Goal: Task Accomplishment & Management: Use online tool/utility

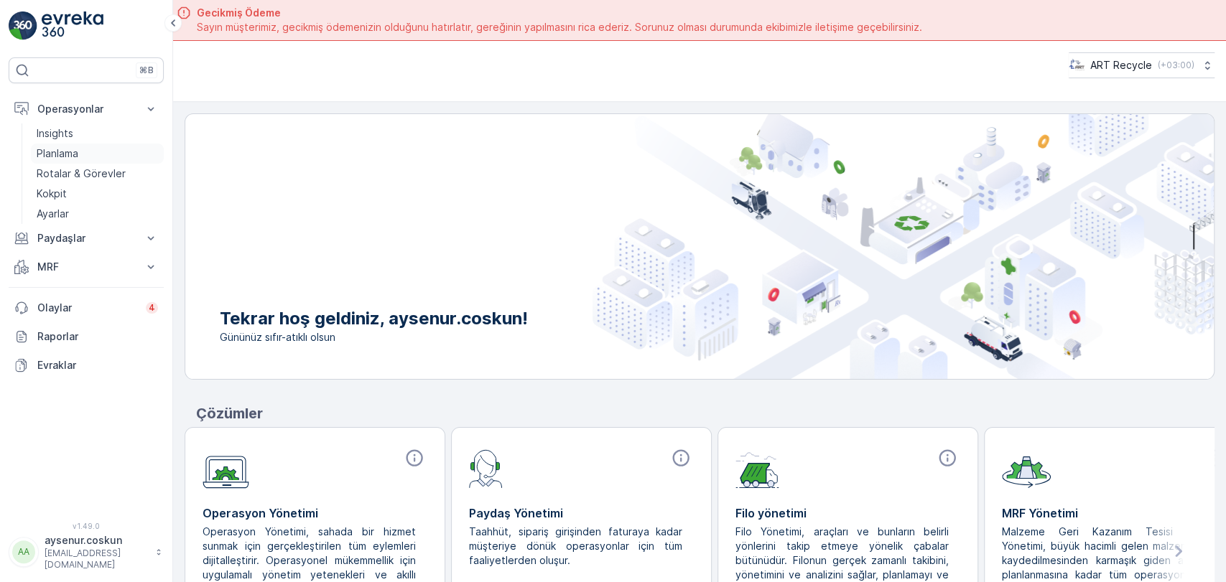
click at [97, 152] on link "Planlama" at bounding box center [97, 154] width 133 height 20
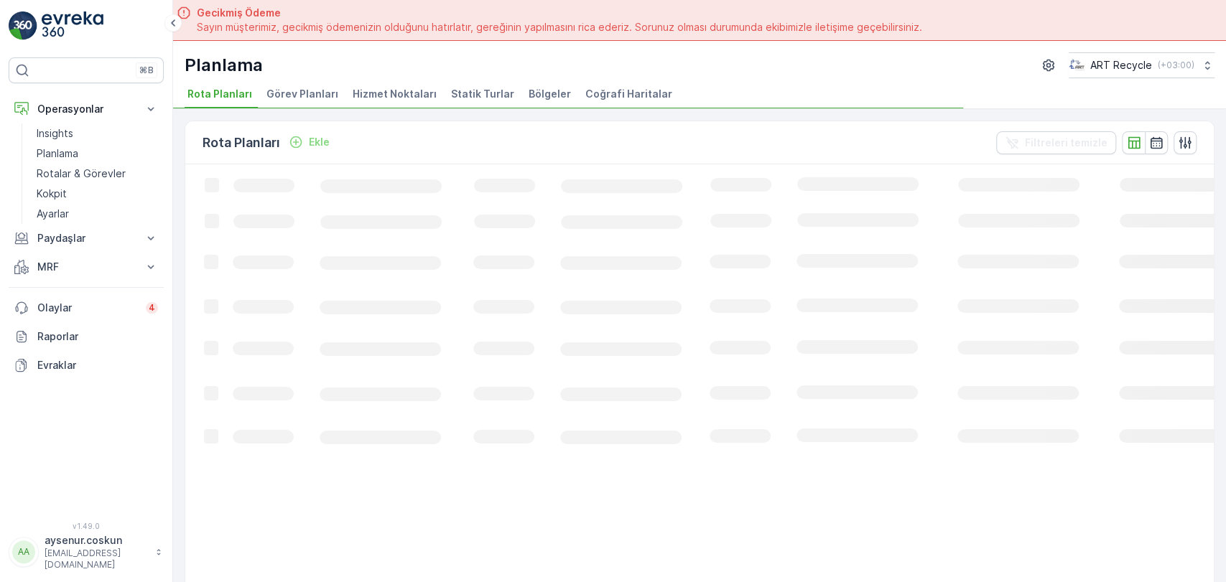
click at [417, 93] on span "Hizmet Noktaları" at bounding box center [395, 94] width 84 height 14
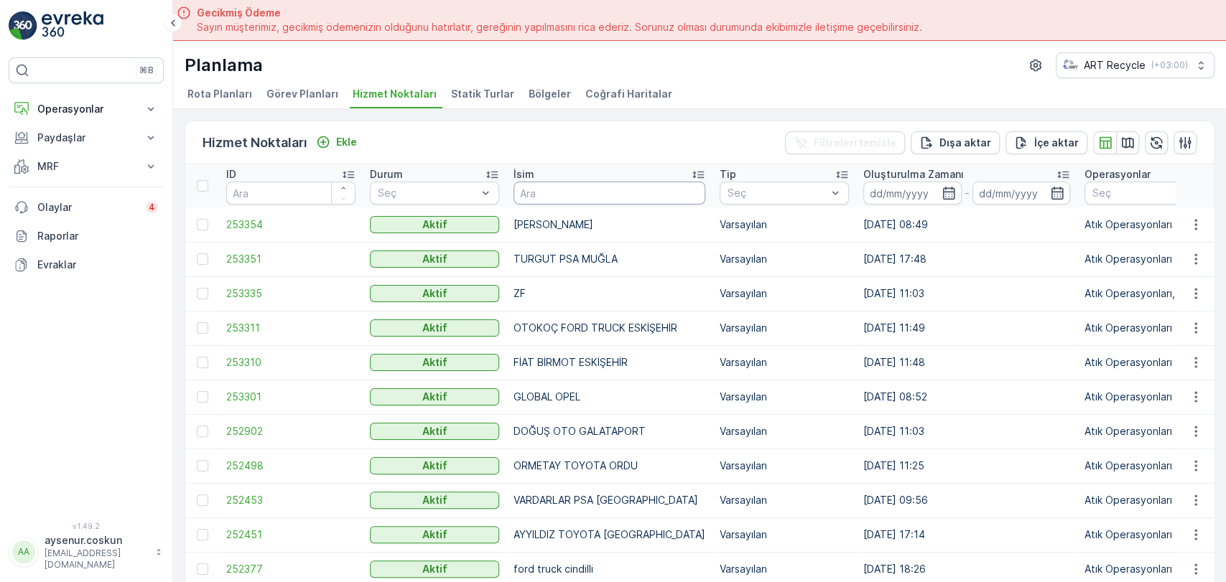
click at [539, 196] on input "text" at bounding box center [609, 193] width 192 height 23
type input "yatu"
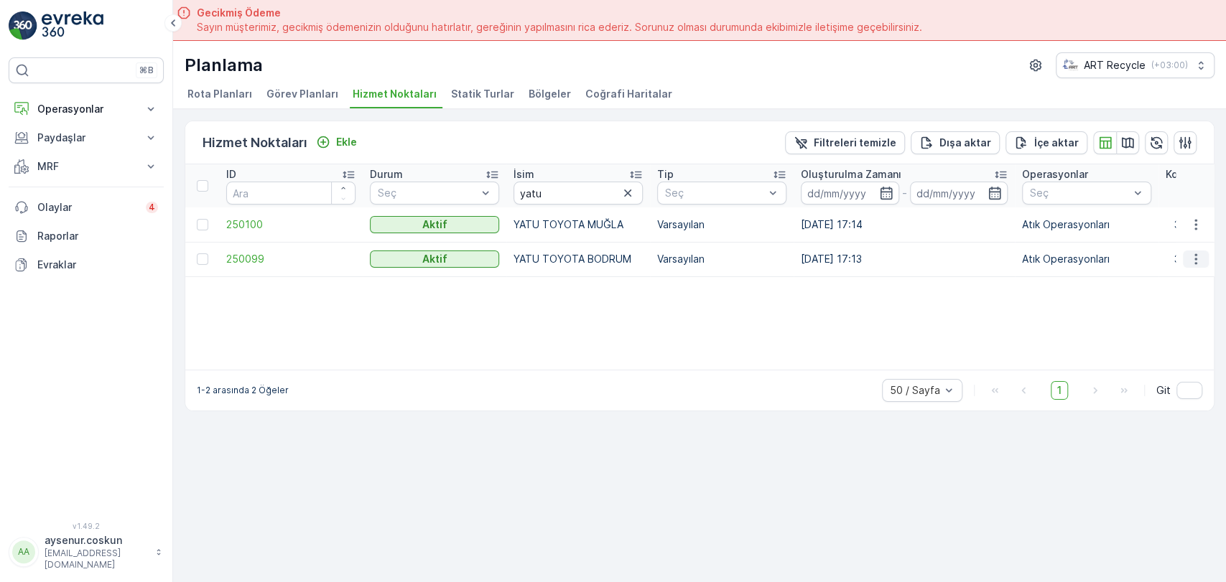
click at [1198, 264] on icon "button" at bounding box center [1195, 259] width 14 height 14
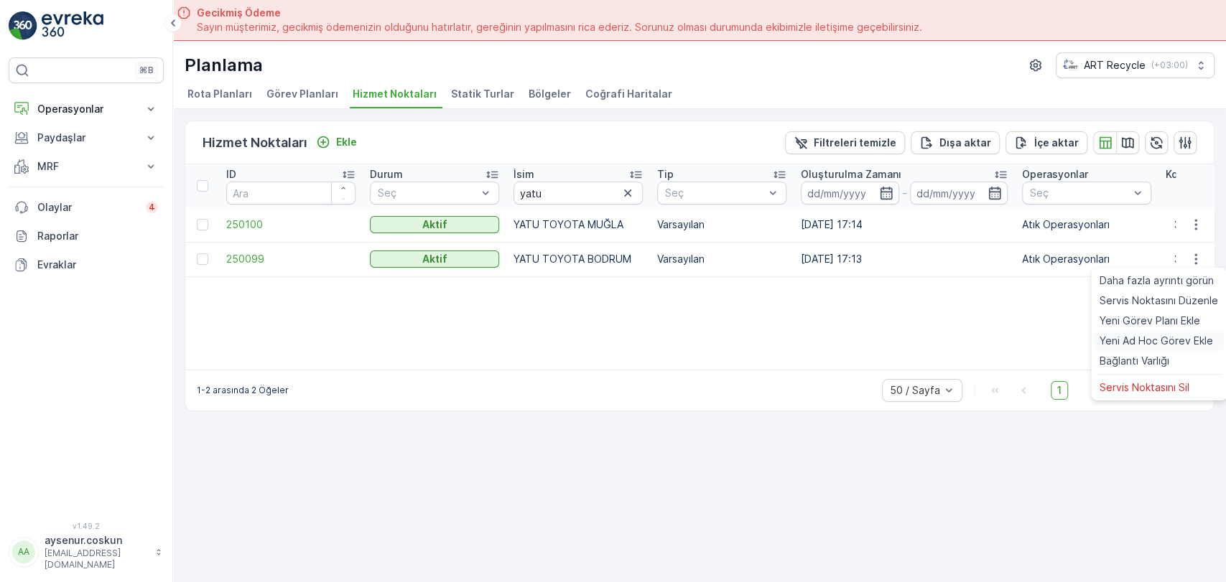
click at [1169, 343] on span "Yeni Ad Hoc Görev Ekle" at bounding box center [1155, 341] width 113 height 14
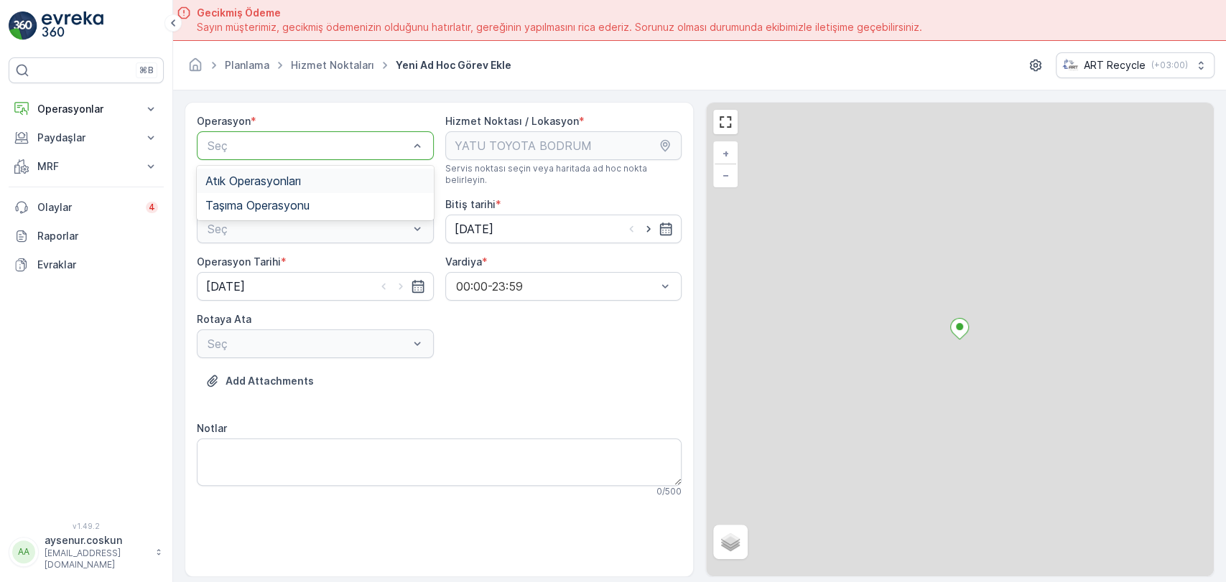
click at [304, 135] on div "Seç" at bounding box center [315, 145] width 237 height 29
click at [287, 177] on span "Atık Operasyonları" at bounding box center [253, 181] width 96 height 13
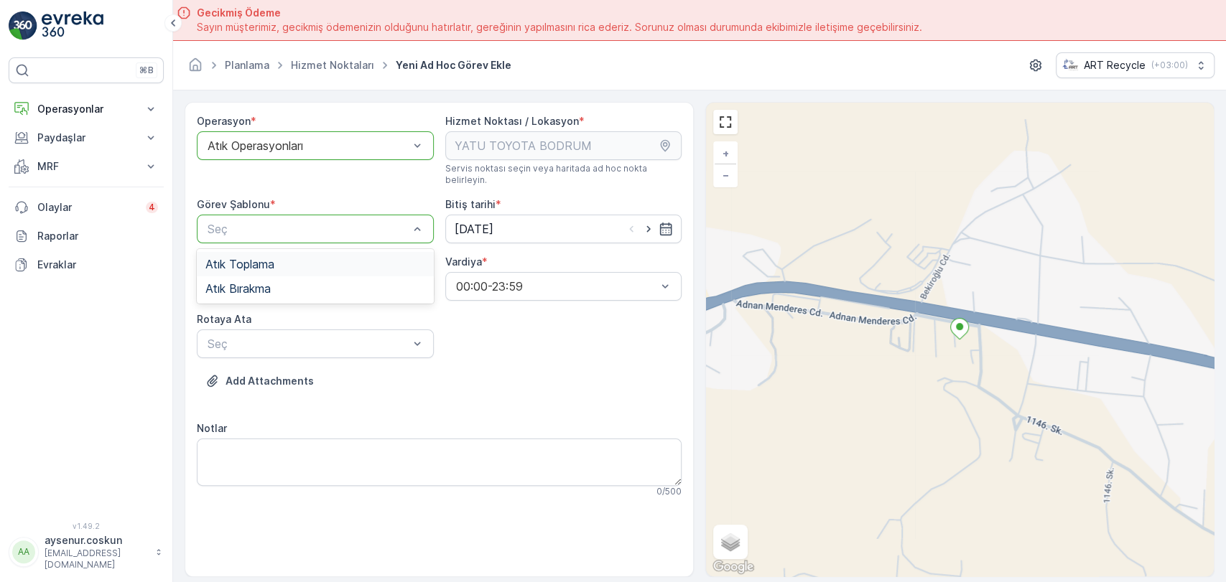
click at [244, 258] on span "Atık Toplama" at bounding box center [239, 264] width 69 height 13
click at [241, 277] on input "[DATE]" at bounding box center [315, 286] width 237 height 29
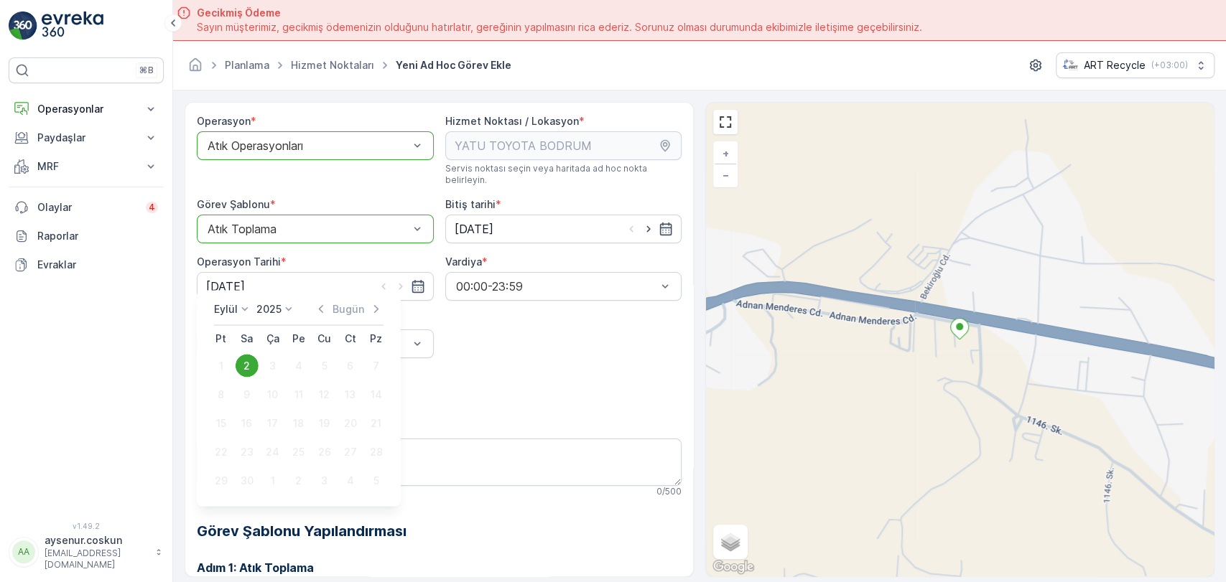
click at [448, 345] on div "Operasyon * option Atık Operasyonları, selected. Atık Operasyonları Hizmet Nokt…" at bounding box center [439, 443] width 485 height 658
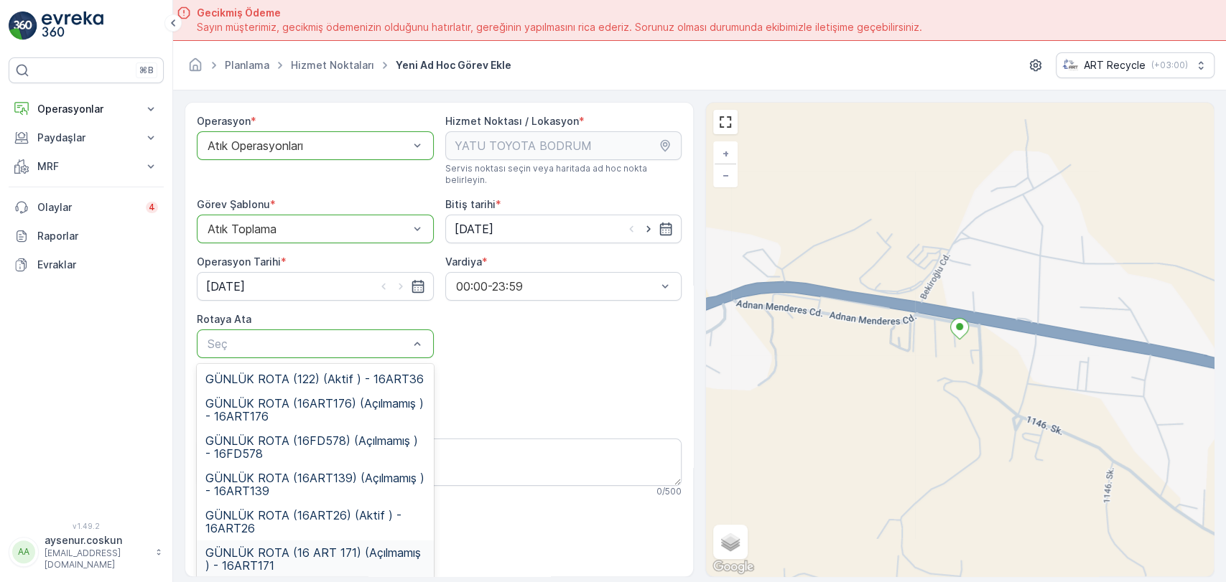
click at [384, 546] on span "GÜNLÜK ROTA (16 ART 171) (Açılmamış ) - 16ART171" at bounding box center [315, 559] width 220 height 26
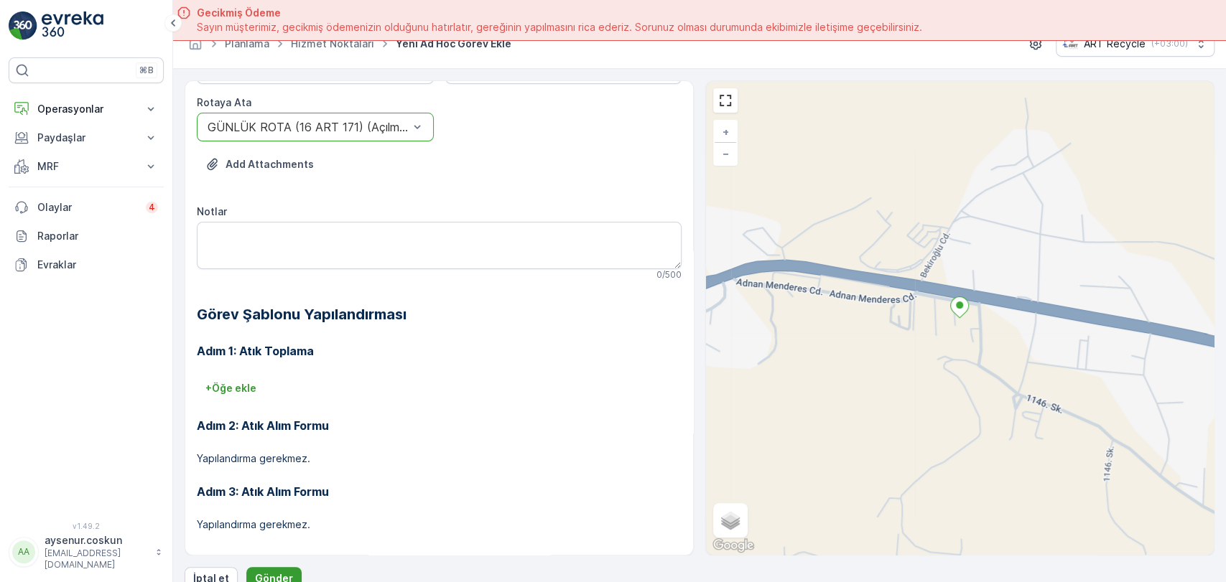
scroll to position [40, 0]
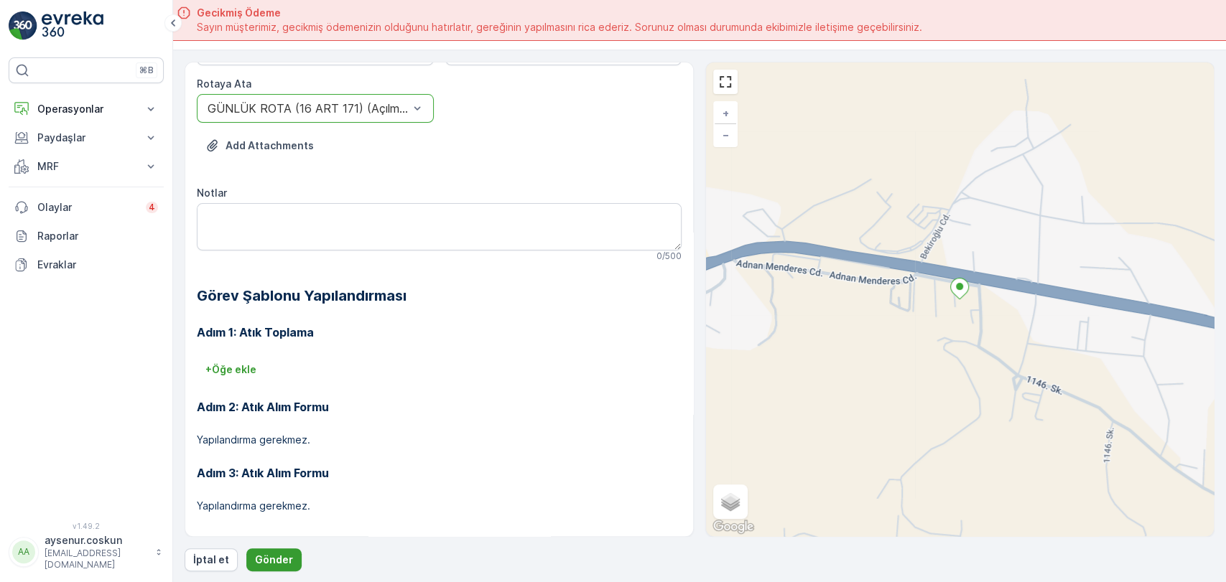
click at [286, 554] on p "Gönder" at bounding box center [274, 560] width 38 height 14
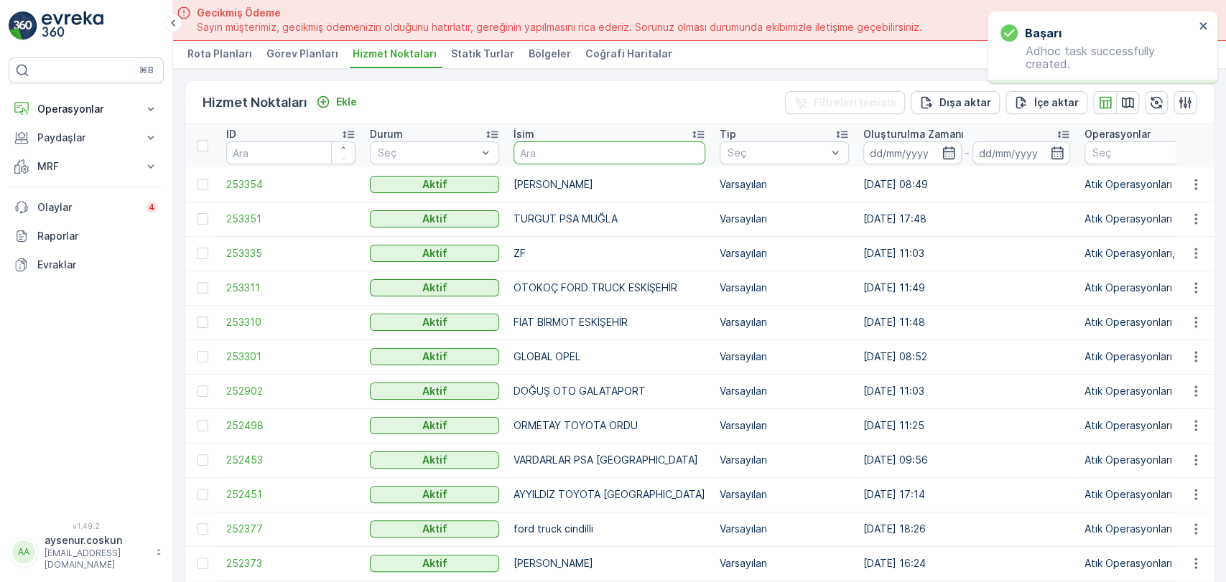
click at [585, 148] on input "text" at bounding box center [609, 152] width 192 height 23
type input "gülan"
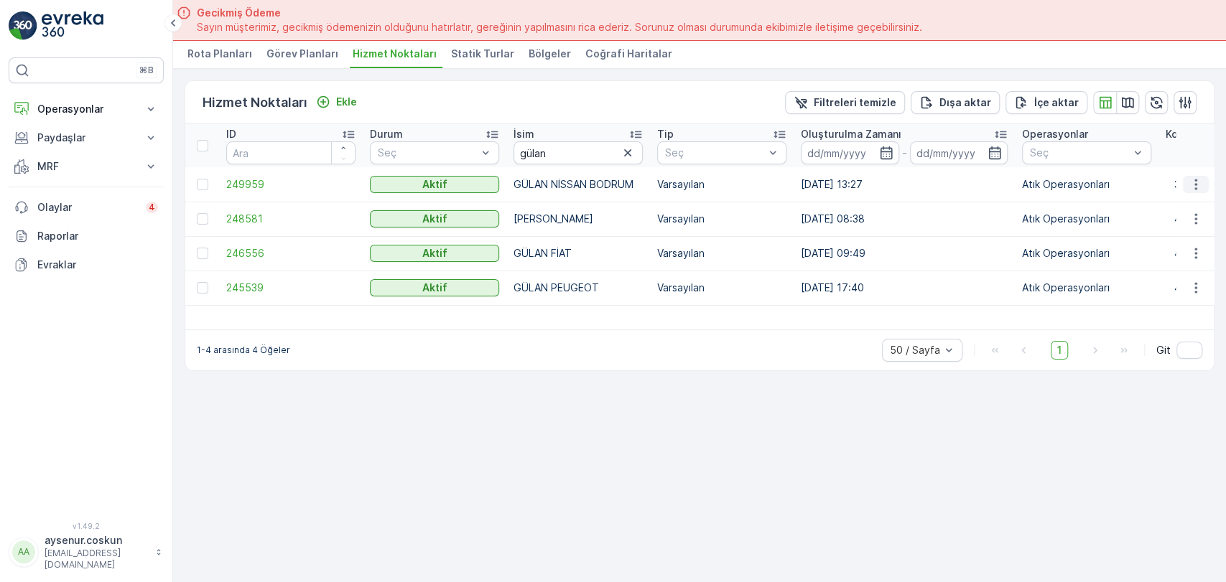
click at [1198, 183] on icon "button" at bounding box center [1195, 184] width 14 height 14
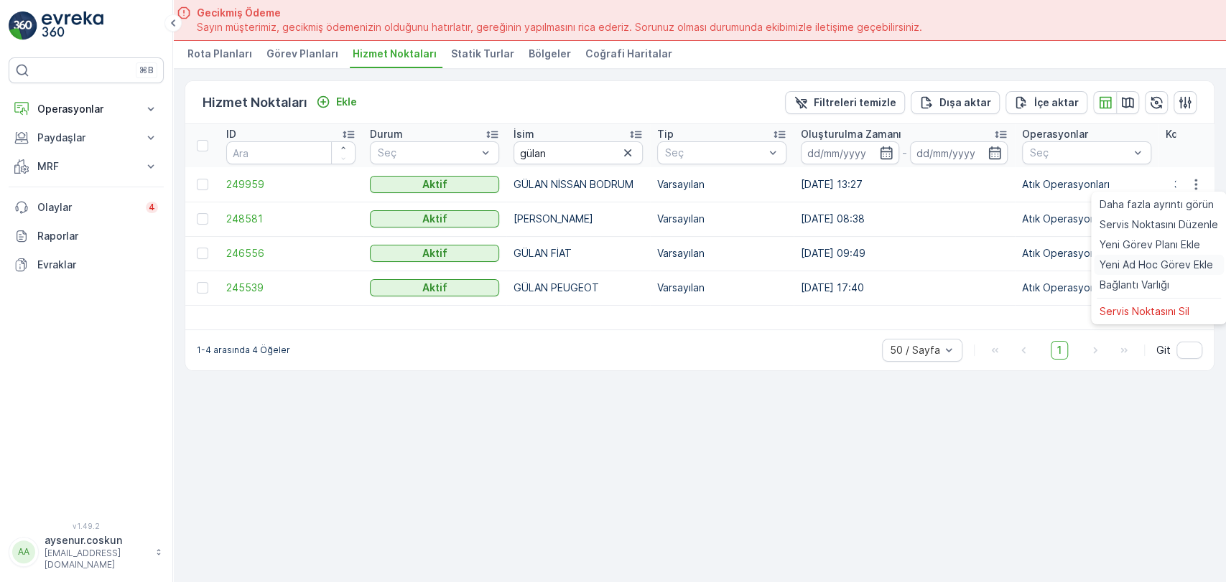
click at [1127, 261] on span "Yeni Ad Hoc Görev Ekle" at bounding box center [1155, 265] width 113 height 14
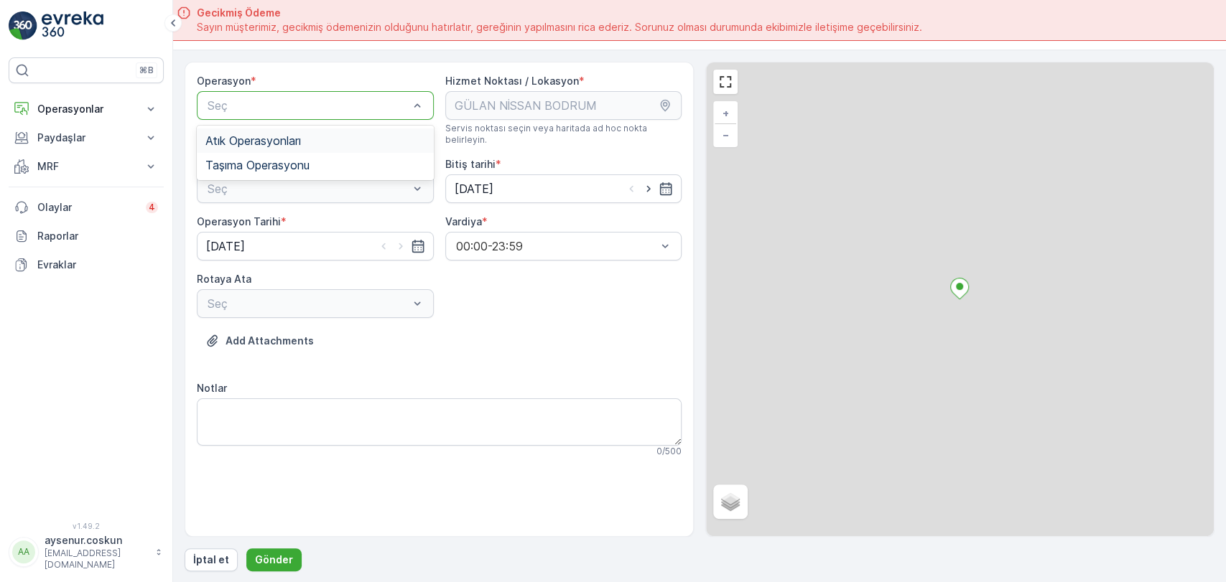
click at [269, 138] on span "Atık Operasyonları" at bounding box center [253, 140] width 96 height 13
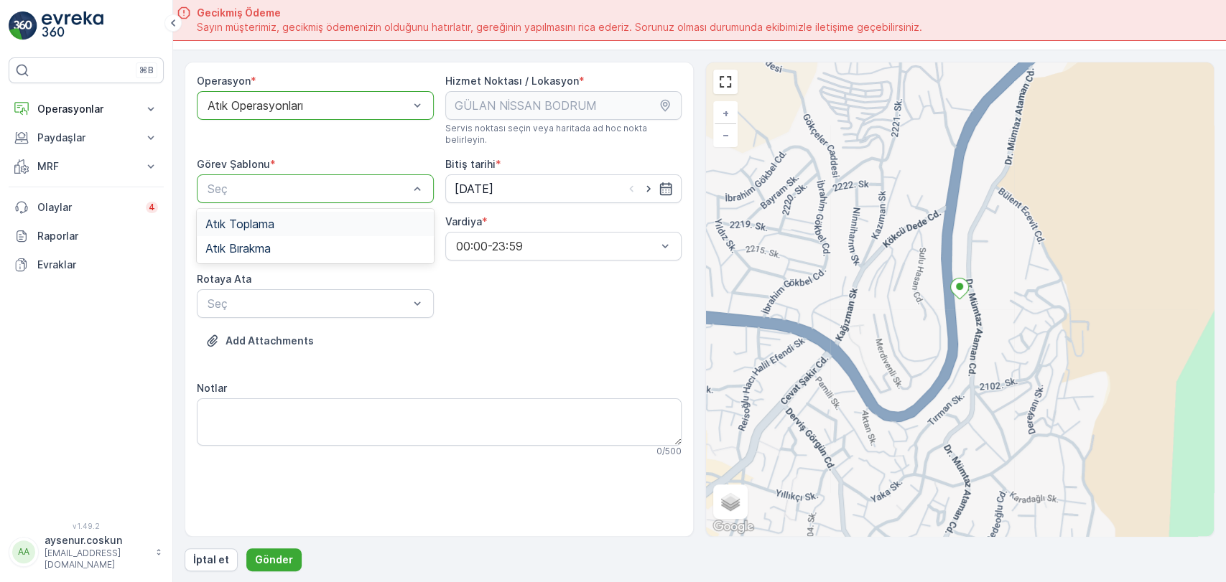
drag, startPoint x: 274, startPoint y: 176, endPoint x: 266, endPoint y: 213, distance: 37.5
click at [266, 218] on span "Atık Toplama" at bounding box center [239, 224] width 69 height 13
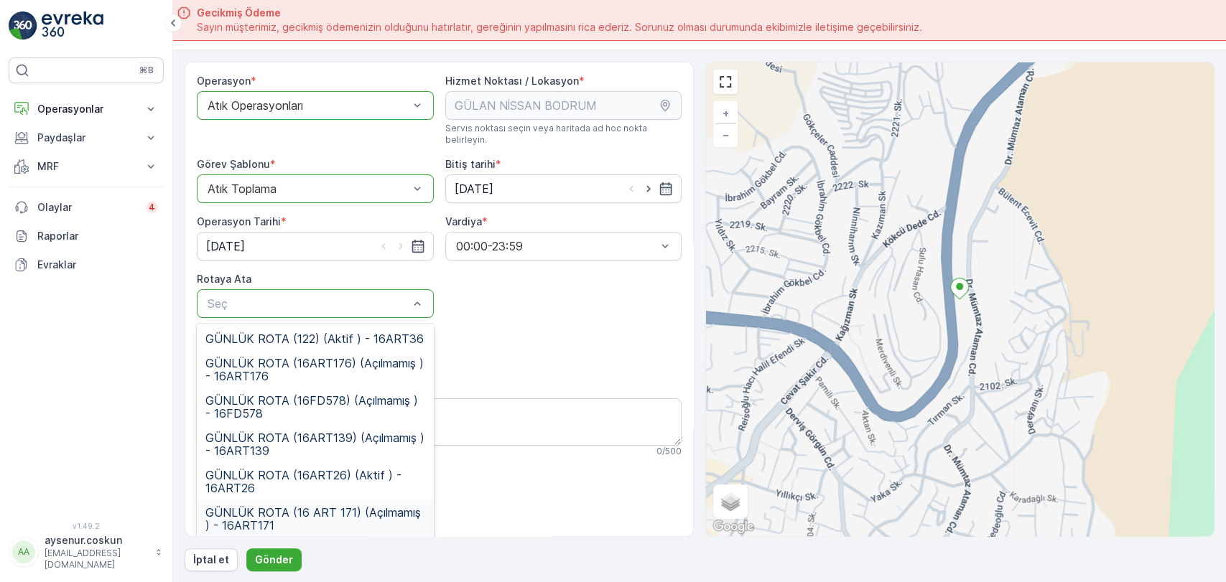
click at [342, 506] on span "GÜNLÜK ROTA (16 ART 171) (Açılmamış ) - 16ART171" at bounding box center [315, 519] width 220 height 26
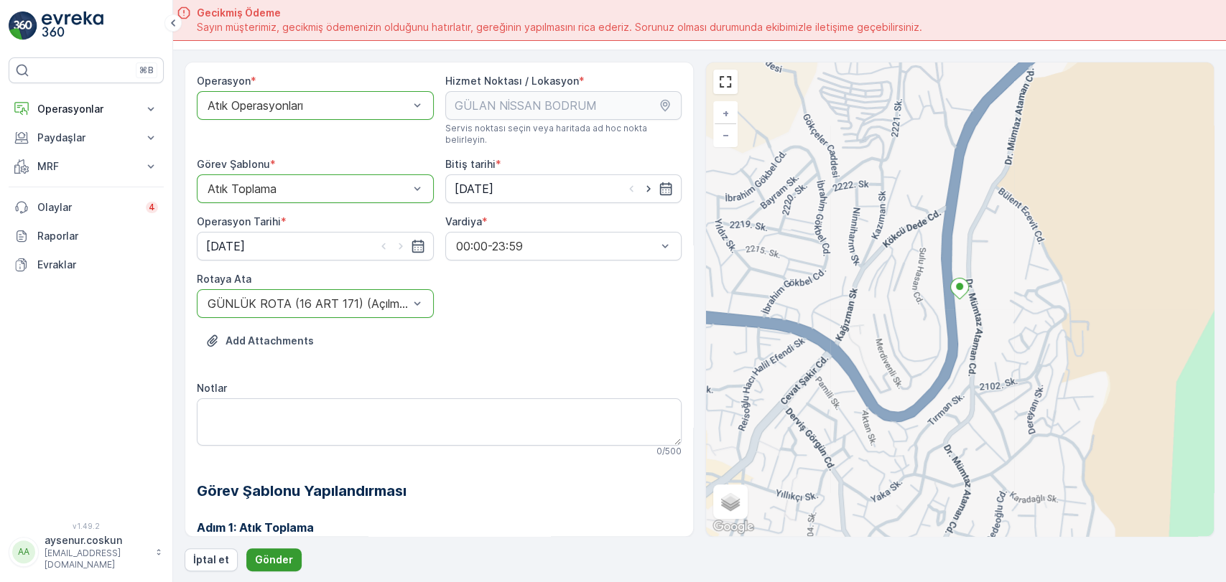
click at [264, 562] on p "Gönder" at bounding box center [274, 560] width 38 height 14
